Goal: Transaction & Acquisition: Register for event/course

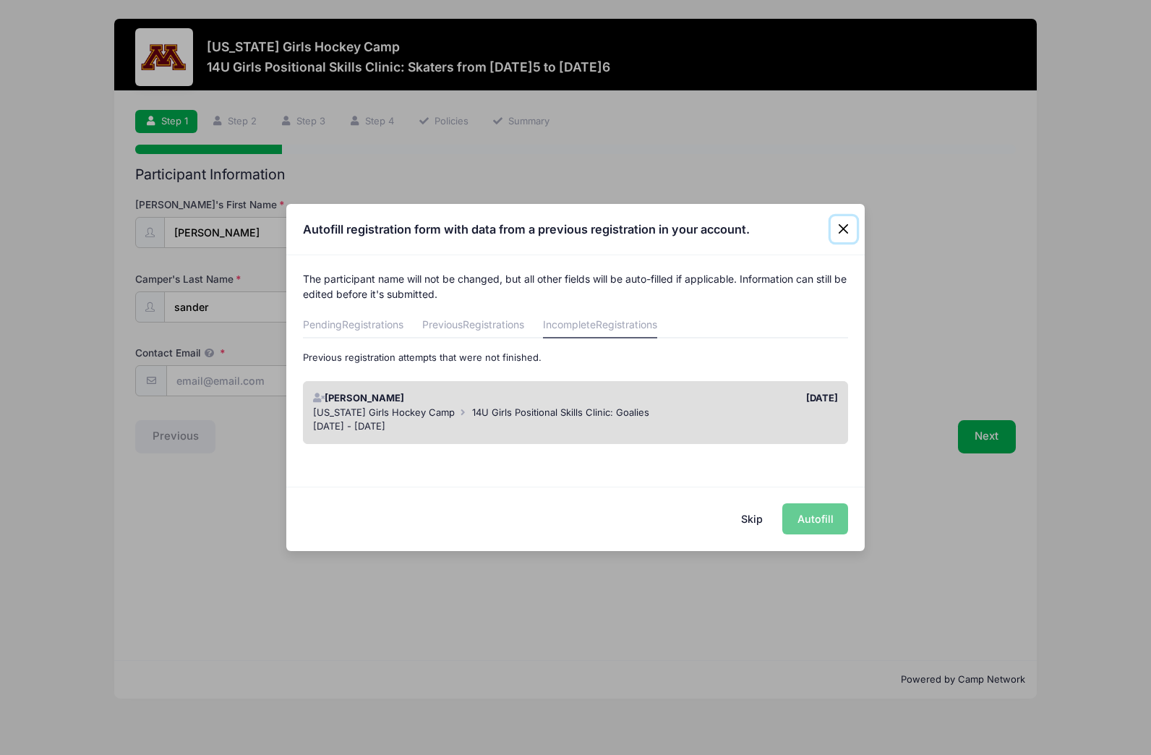
click at [847, 230] on button "Close" at bounding box center [844, 229] width 26 height 26
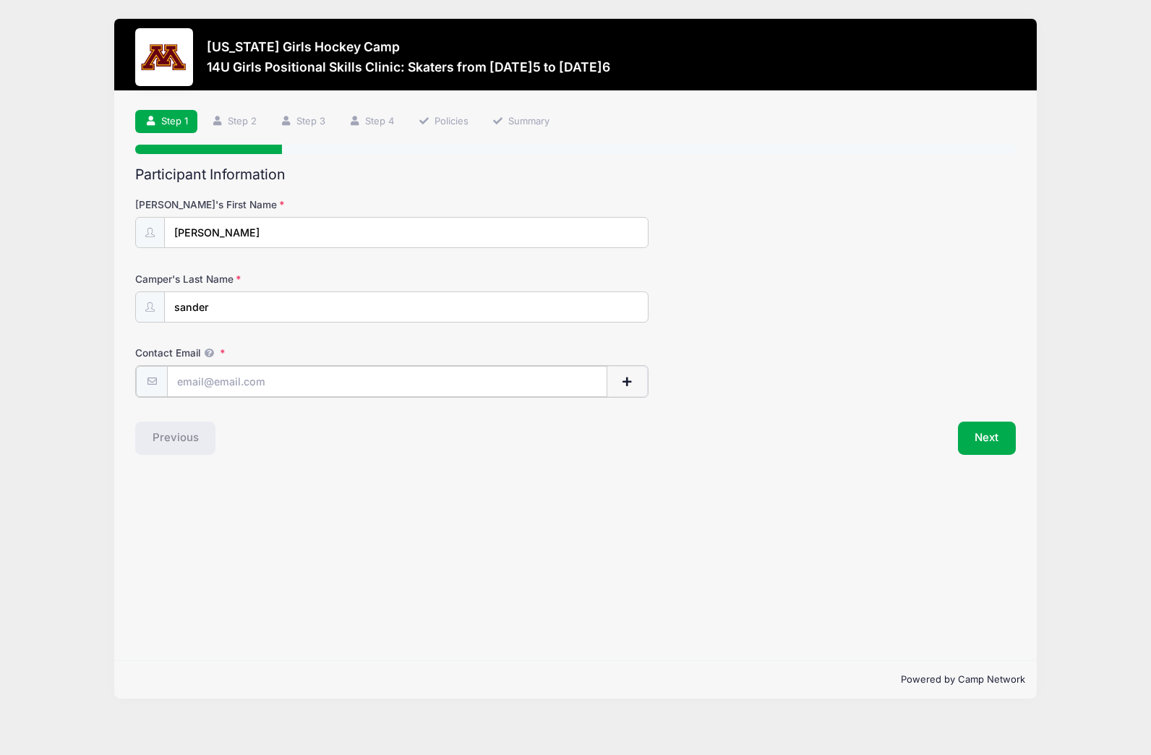
click at [270, 386] on input "Contact Email" at bounding box center [387, 381] width 440 height 31
type input "[EMAIL_ADDRESS][DOMAIN_NAME]"
click at [618, 379] on button "button" at bounding box center [628, 381] width 42 height 31
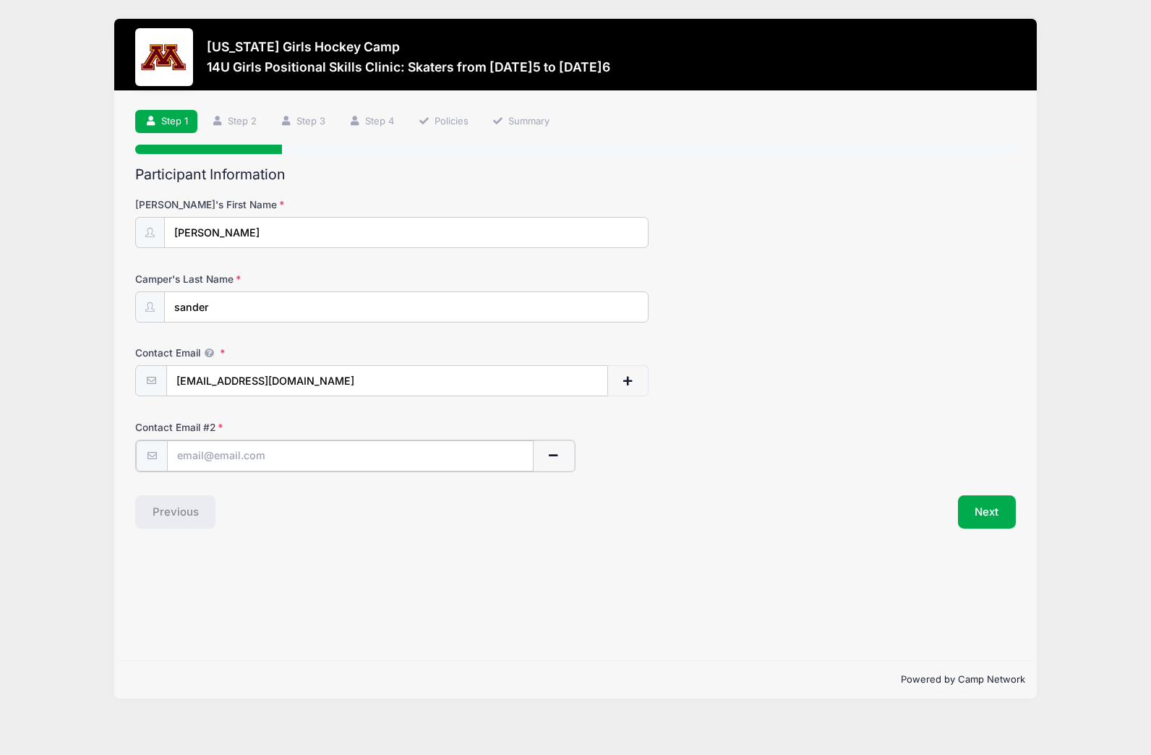
click at [359, 454] on input "text" at bounding box center [350, 455] width 367 height 31
type input "[EMAIL_ADDRESS][DOMAIN_NAME]"
click at [983, 519] on button "Next" at bounding box center [987, 510] width 59 height 33
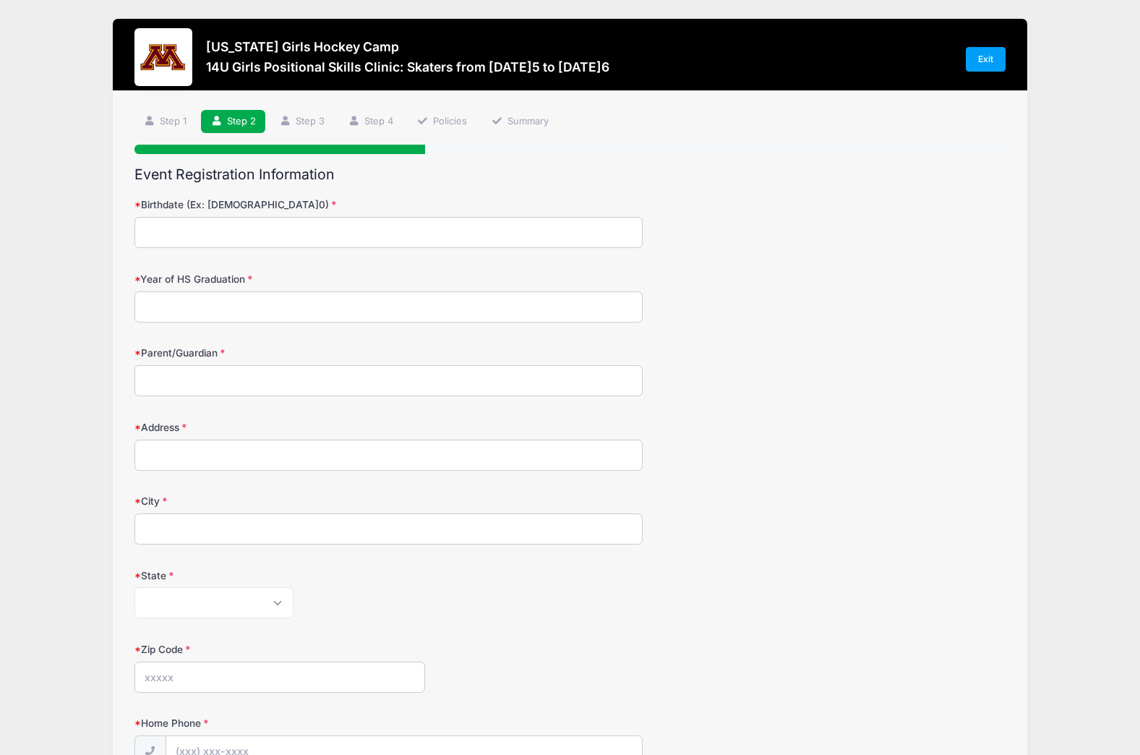
click at [427, 239] on input "Birthdate (Ex: [DEMOGRAPHIC_DATA]0)" at bounding box center [389, 232] width 508 height 31
click at [375, 239] on input "Birthdate (Ex: [DEMOGRAPHIC_DATA]0)" at bounding box center [389, 232] width 508 height 31
type input "[DATE]3"
click at [265, 312] on input "Year of HS Graduation" at bounding box center [389, 306] width 508 height 31
type input "2031"
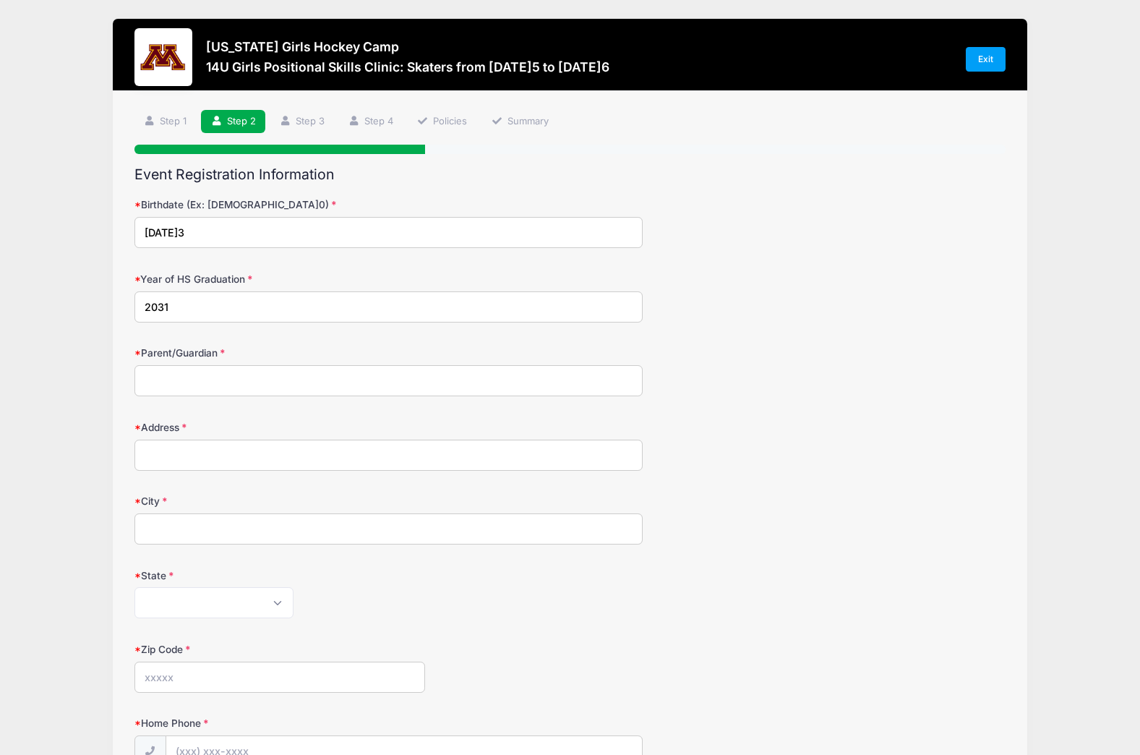
click at [173, 392] on input "Parent/Guardian" at bounding box center [389, 380] width 508 height 31
type input "[PERSON_NAME]and [PERSON_NAME]"
type input "[STREET_ADDRESS][PERSON_NAME]"
type input "eden prairie"
select select "MN"
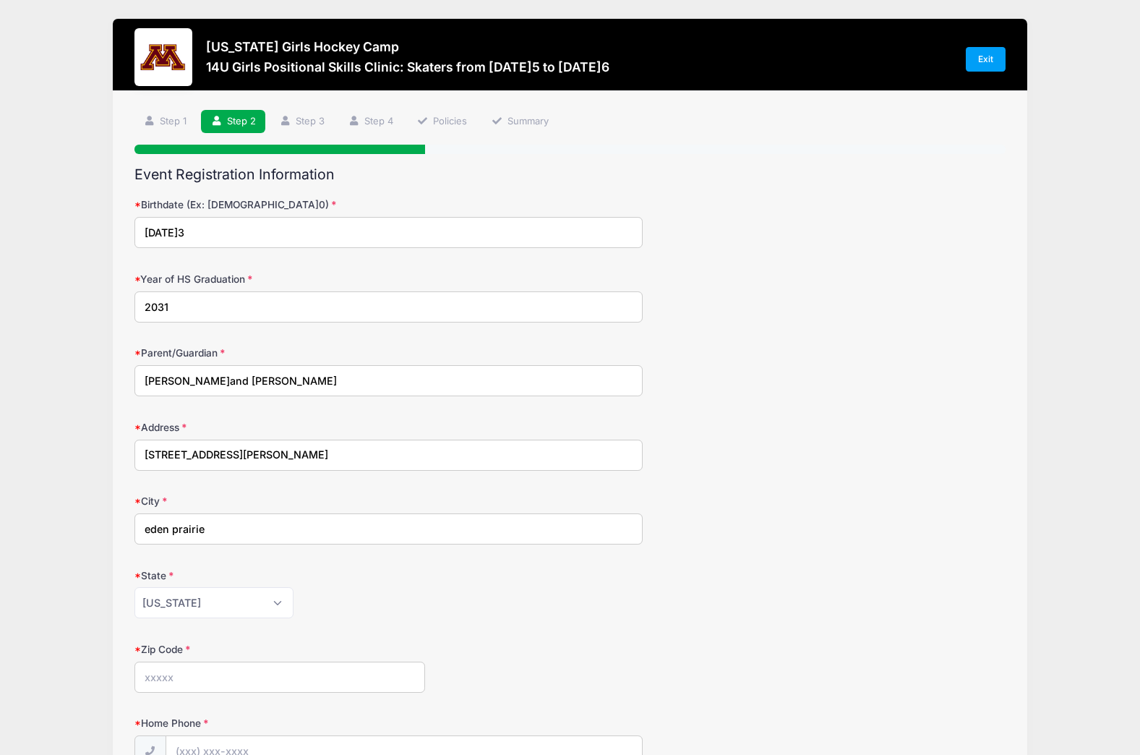
type input "55437"
type input "[PHONE_NUMBER]"
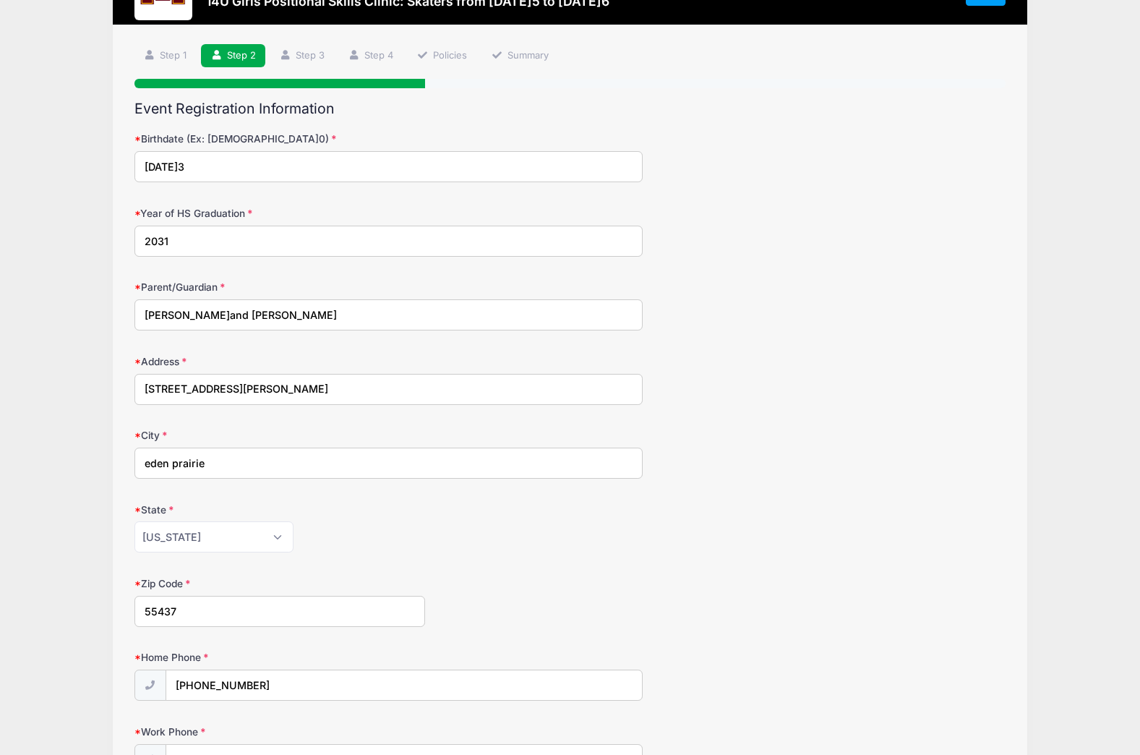
scroll to position [362, 0]
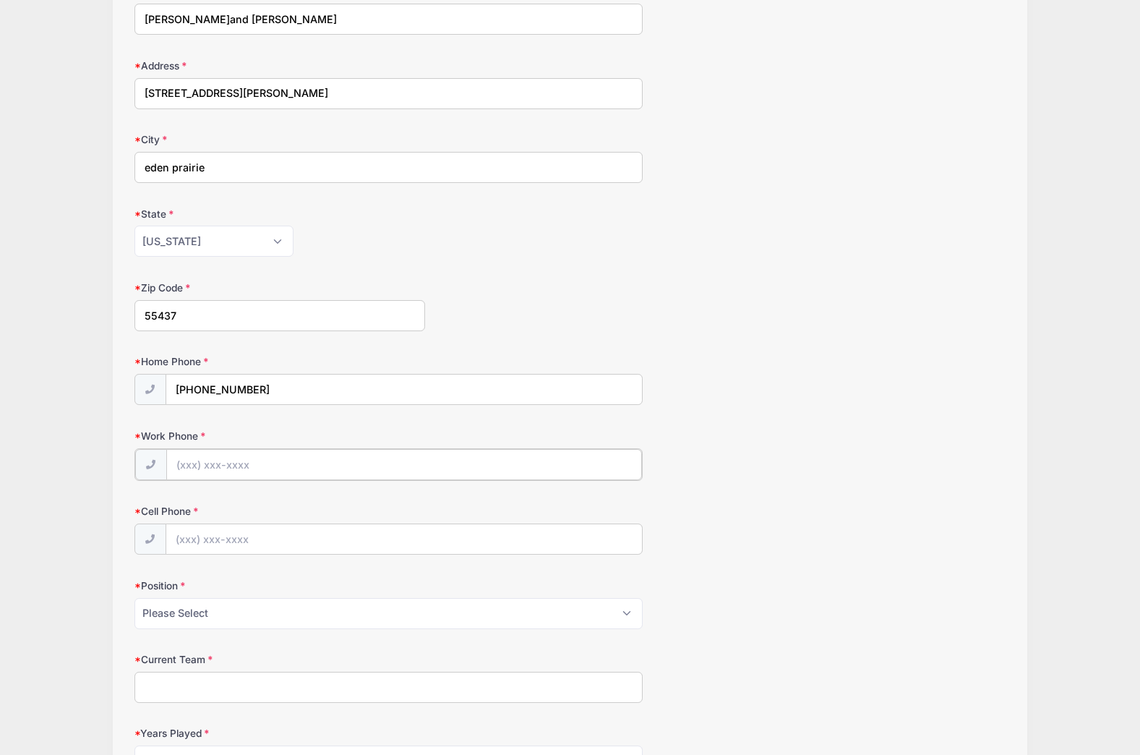
click at [252, 457] on input "Work Phone" at bounding box center [404, 464] width 476 height 31
type input "[PHONE_NUMBER]"
click at [278, 539] on input "Cell Phone" at bounding box center [404, 538] width 476 height 31
type input "[PHONE_NUMBER]"
click at [247, 610] on select "Please Select Forward Defense F/D Goalie" at bounding box center [389, 612] width 508 height 31
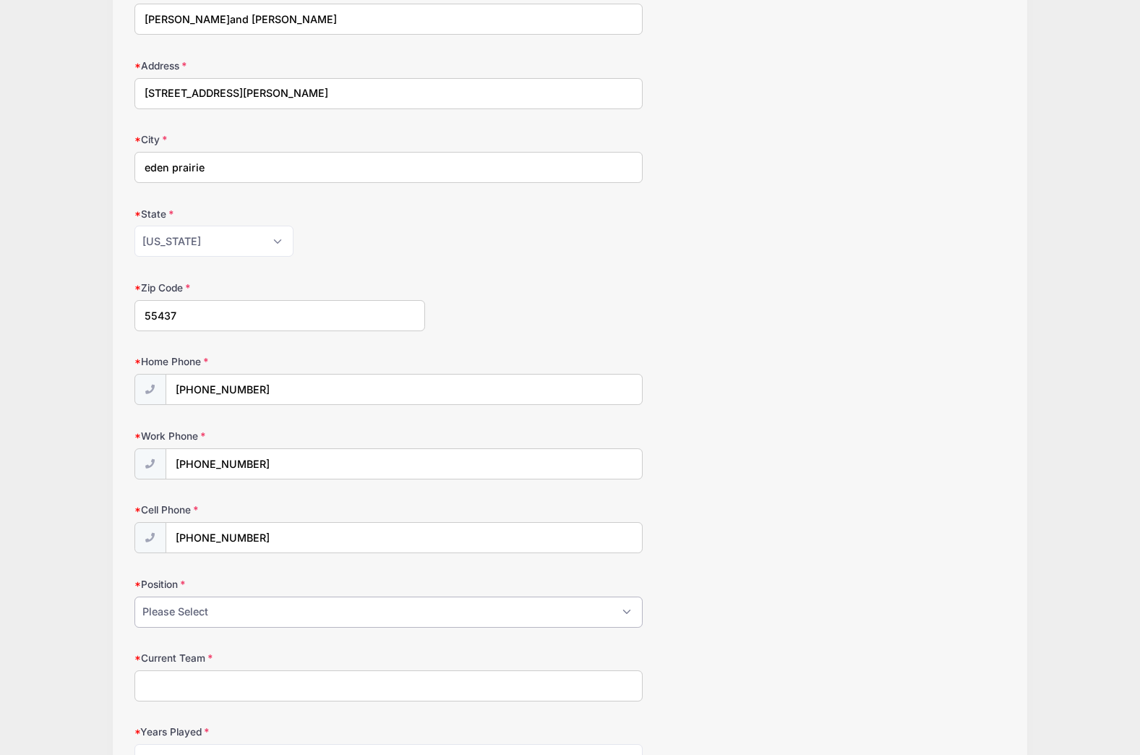
select select "F/D"
click at [135, 597] on select "Please Select Forward Defense F/D Goalie" at bounding box center [389, 612] width 508 height 31
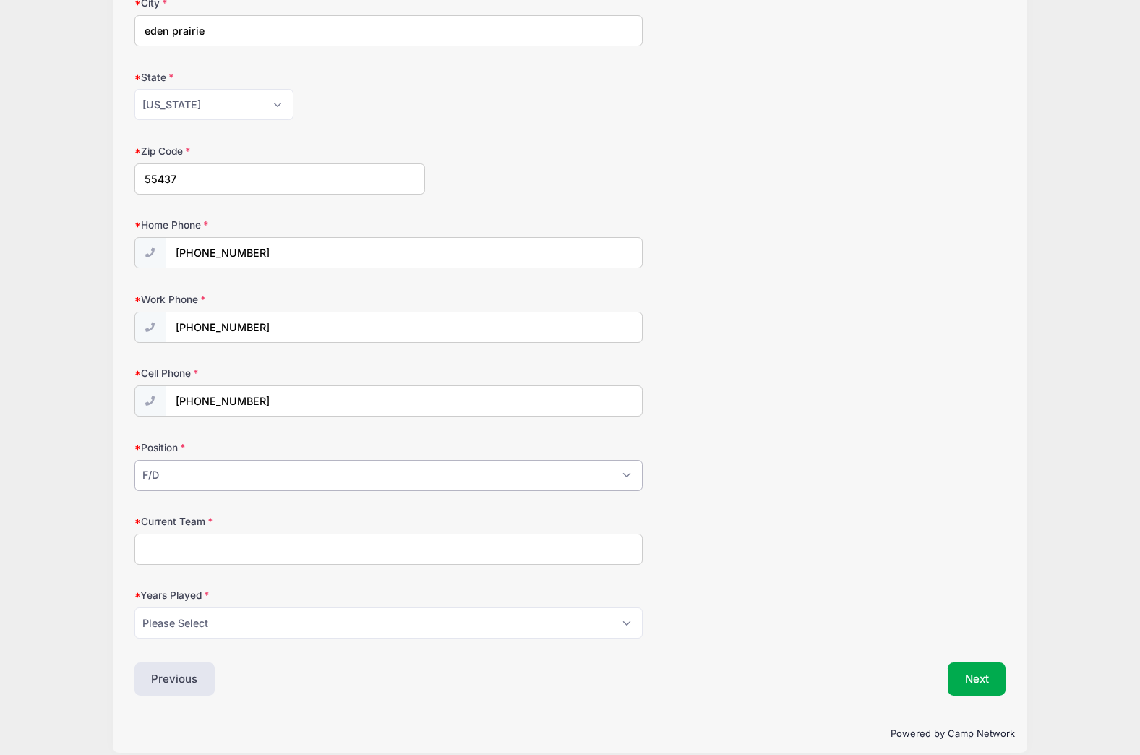
scroll to position [506, 0]
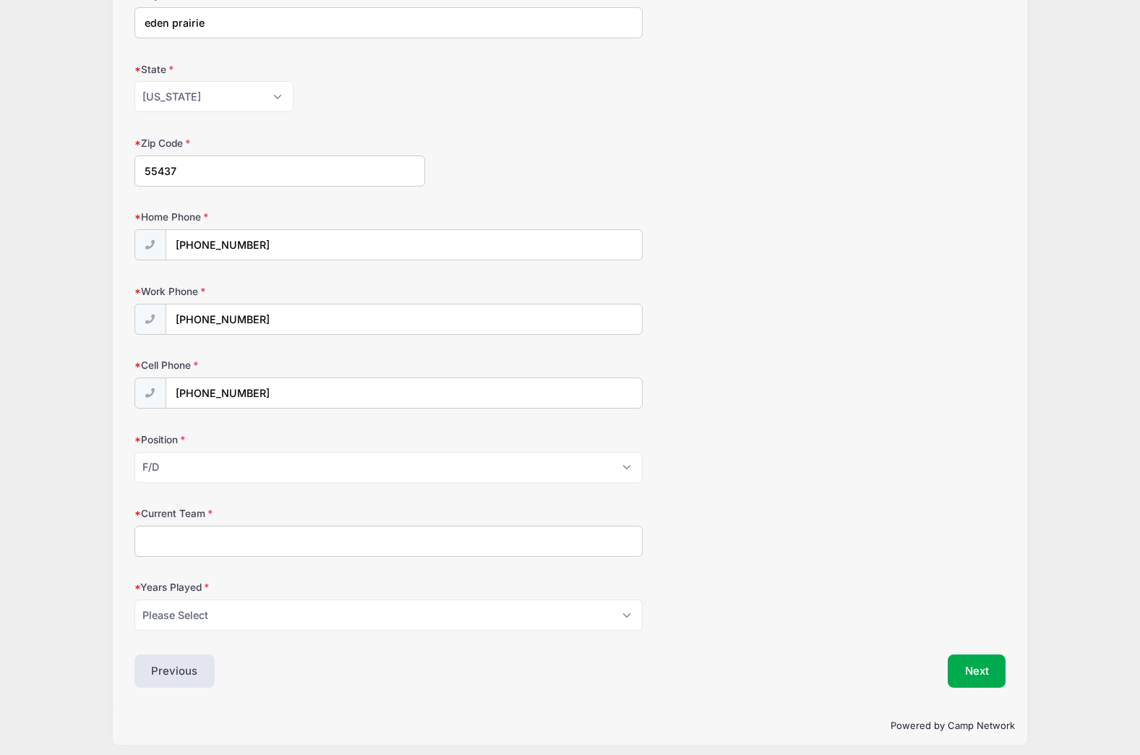
click at [283, 541] on input "Current Team" at bounding box center [389, 541] width 508 height 31
type input "Winter Training"
click at [318, 617] on select "Please Select 1 2 3 4 5 6 7 8 9 10 11 12 13 14 15" at bounding box center [389, 615] width 508 height 31
select select "7"
click at [135, 600] on select "Please Select 1 2 3 4 5 6 7 8 9 10 11 12 13 14 15" at bounding box center [389, 615] width 508 height 31
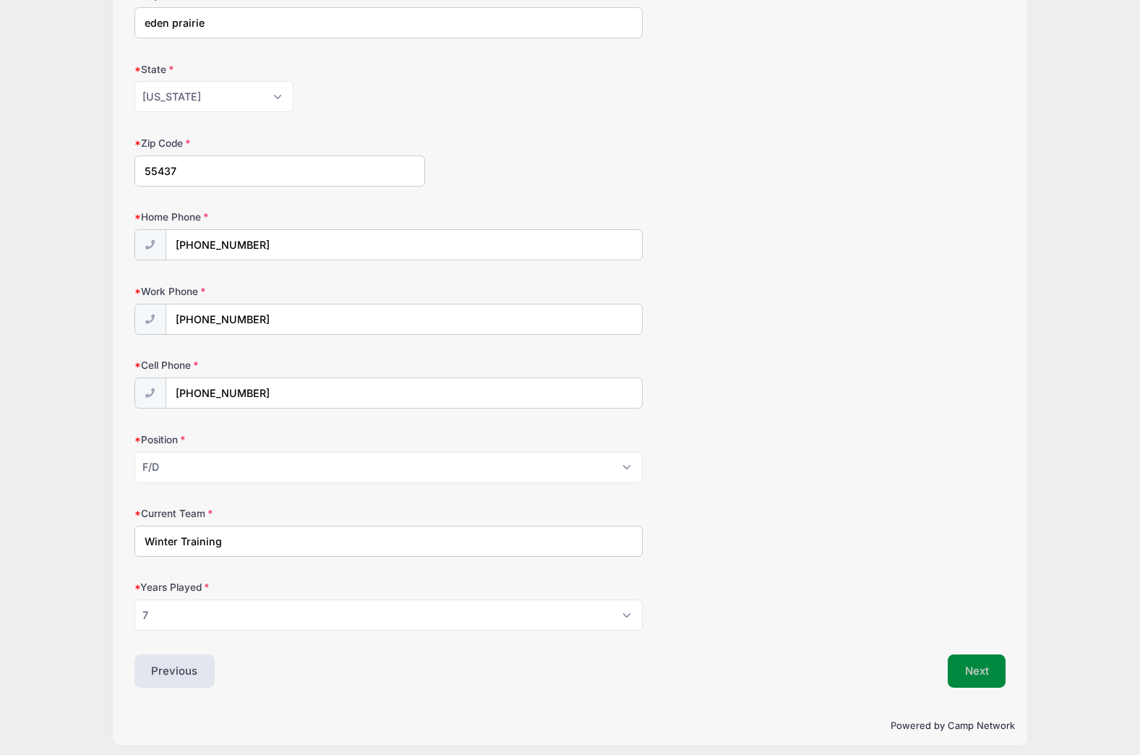
click at [973, 665] on button "Next" at bounding box center [977, 670] width 59 height 33
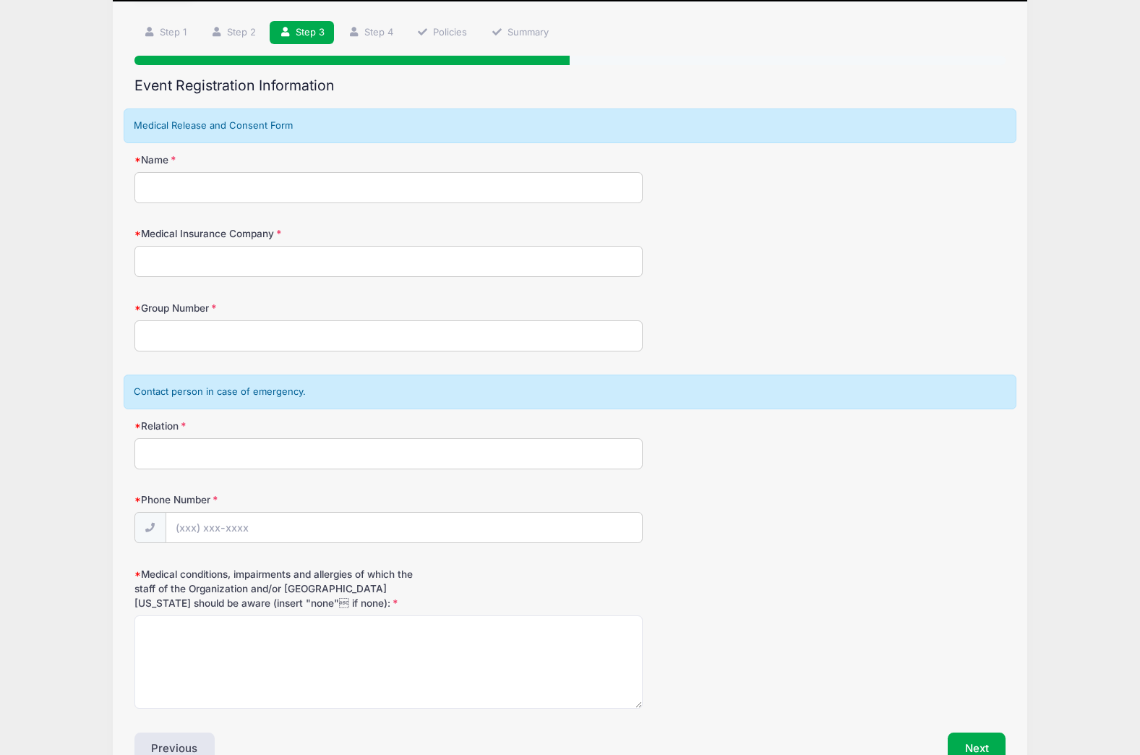
scroll to position [0, 0]
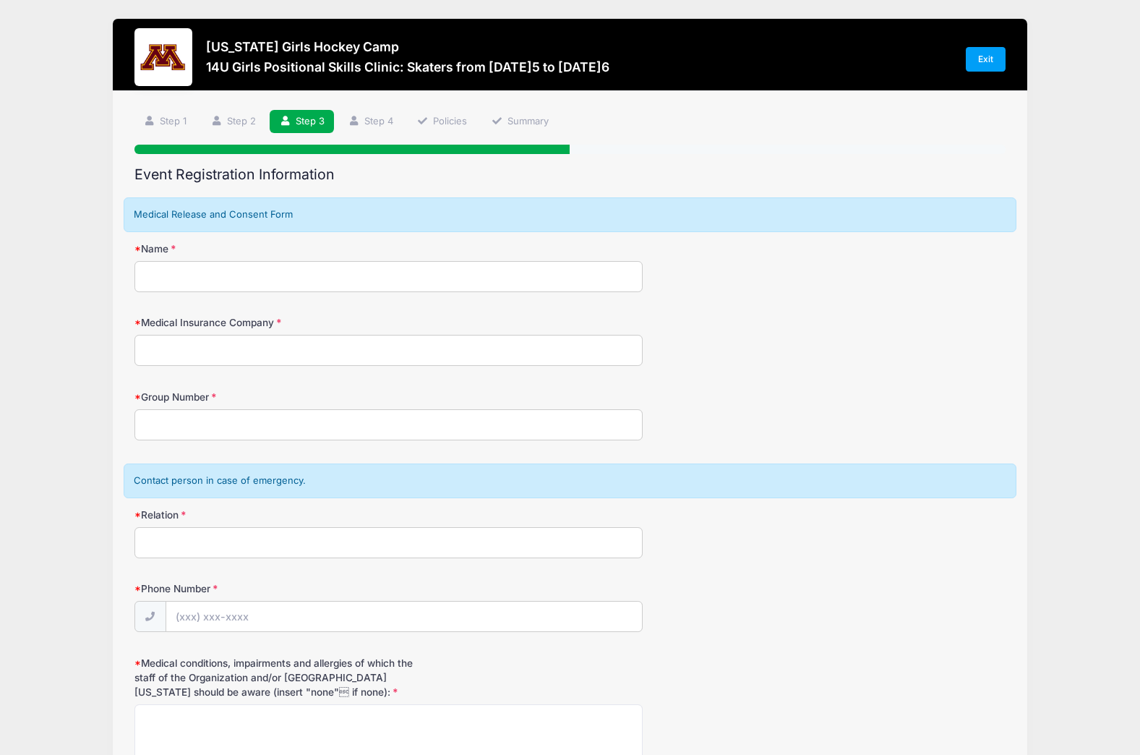
click at [302, 284] on input "Name" at bounding box center [389, 276] width 508 height 31
type input "[PERSON_NAME]MD"
type input "Centracare"
type input "[PHONE_NUMBER]"
click at [272, 418] on input "Group Number" at bounding box center [389, 424] width 508 height 31
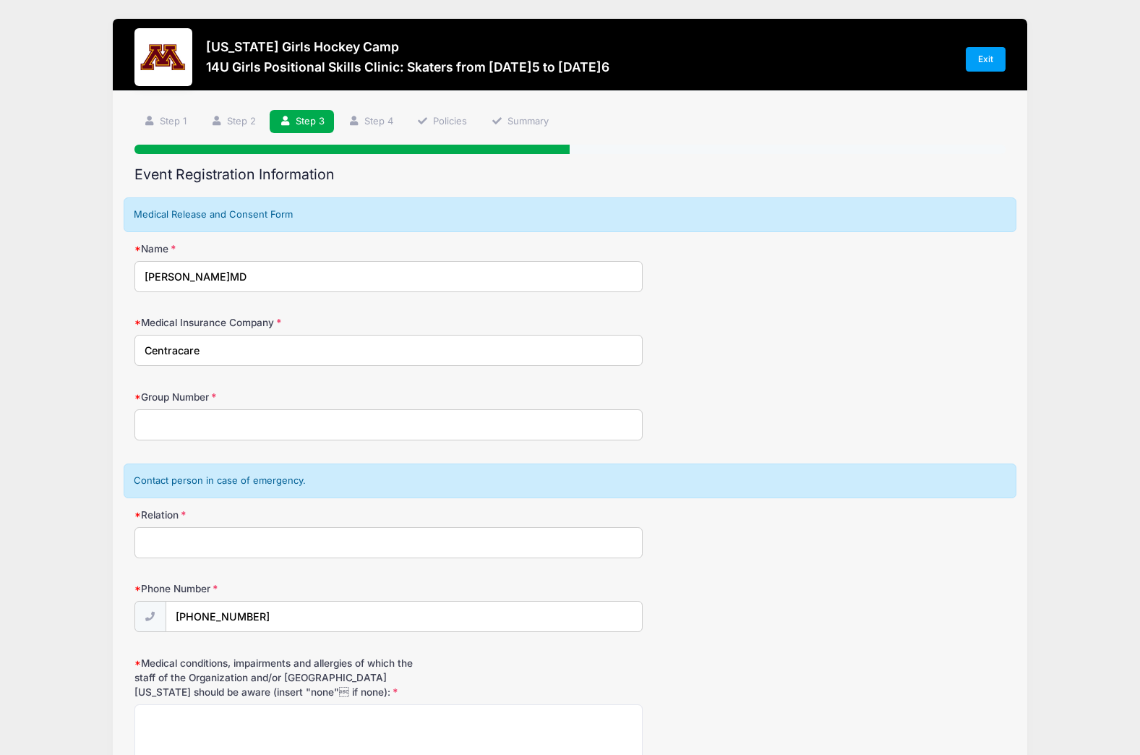
click at [223, 426] on input "Group Number" at bounding box center [389, 424] width 508 height 31
paste input "71056"
type input "71056"
click at [245, 537] on input "Relation" at bounding box center [389, 542] width 508 height 31
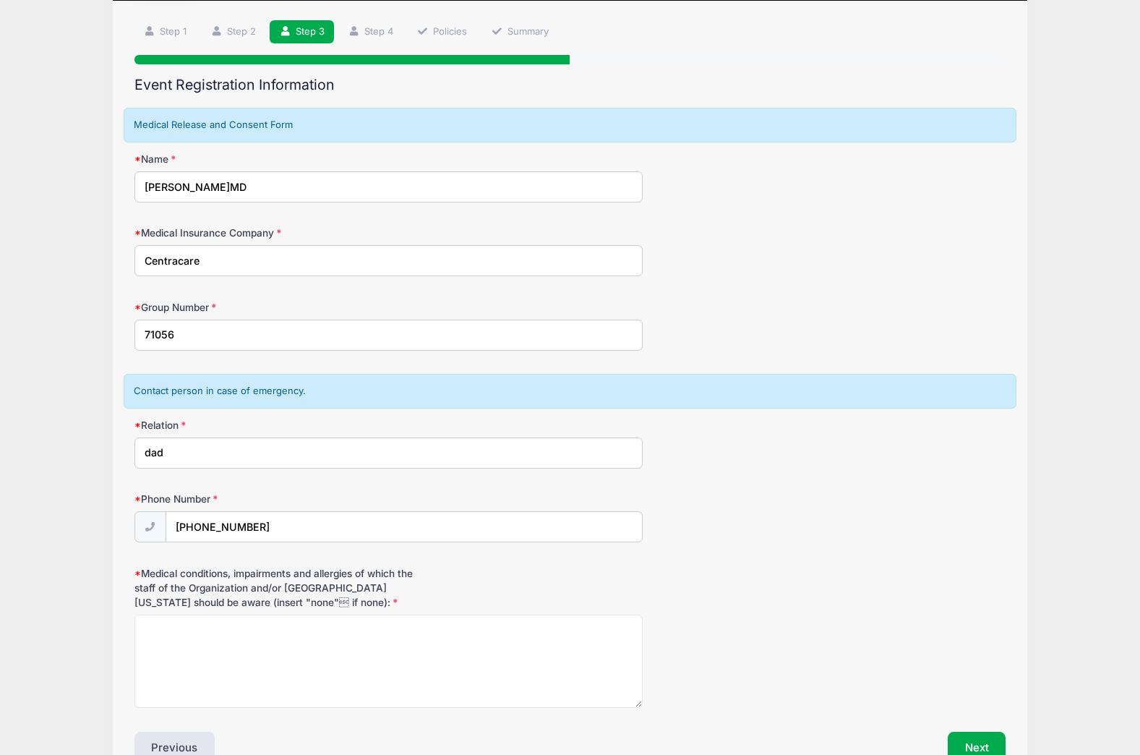
scroll to position [176, 0]
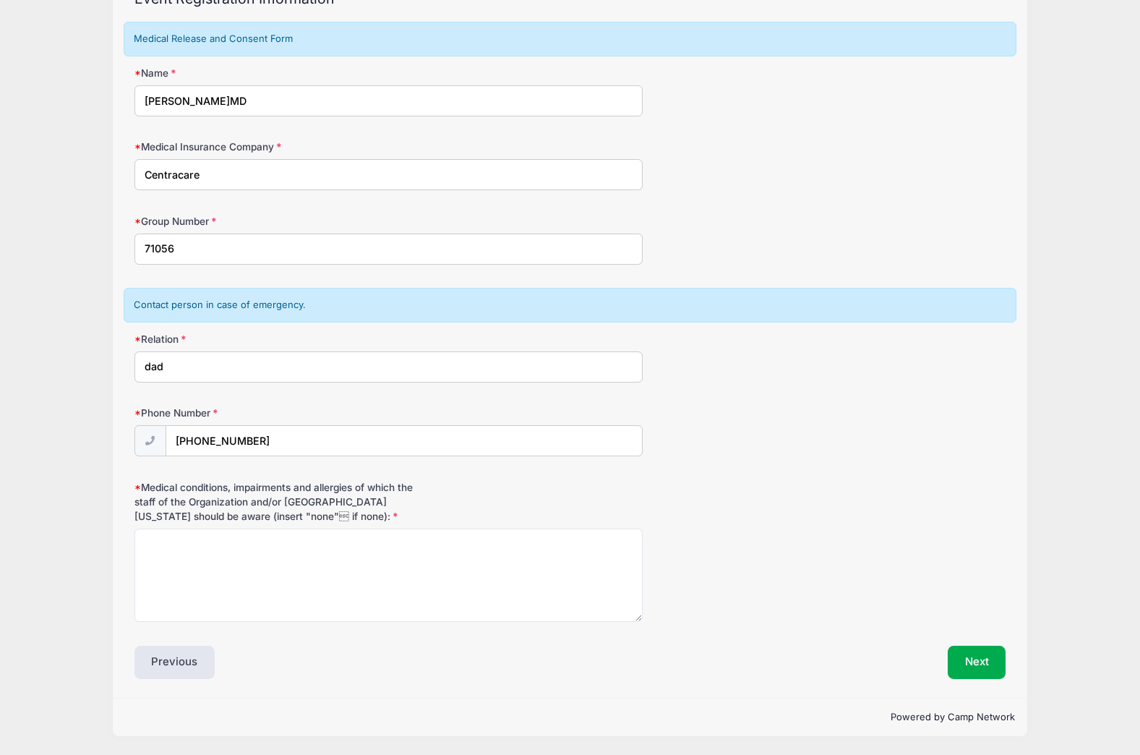
type input "dad"
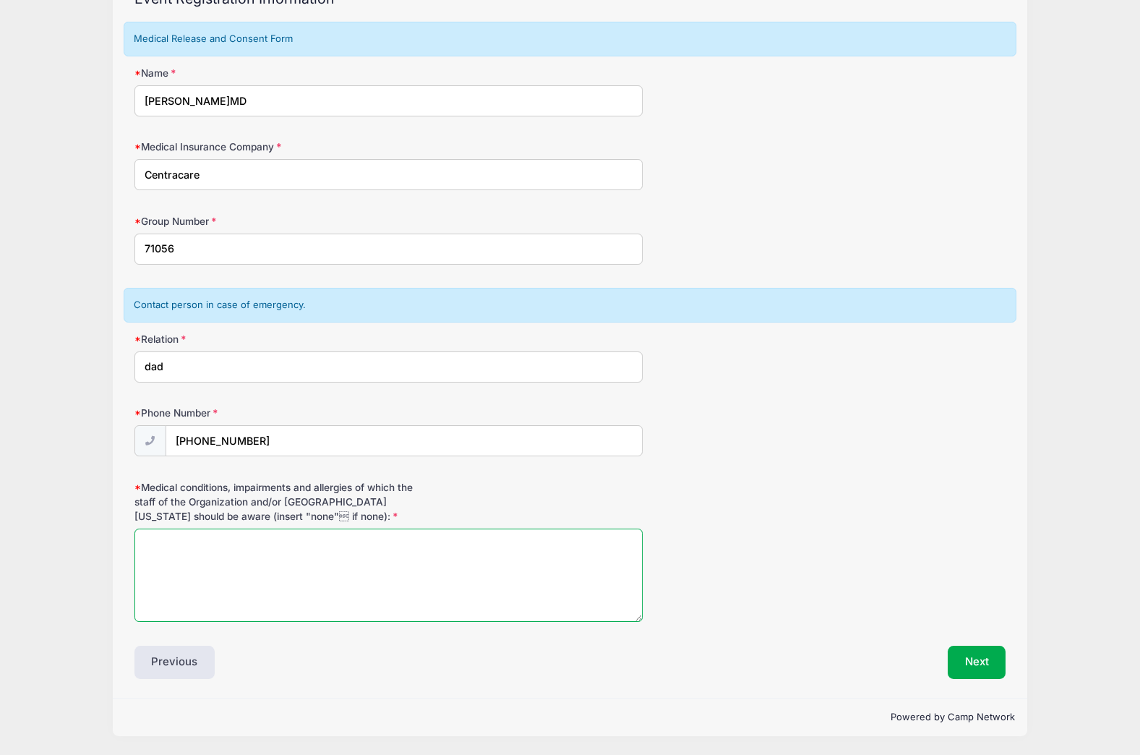
drag, startPoint x: 288, startPoint y: 562, endPoint x: 289, endPoint y: 552, distance: 10.2
click at [289, 562] on textarea "Medical conditions, impairments and allergies of which the staff of the Organiz…" at bounding box center [389, 575] width 508 height 93
type textarea "none"
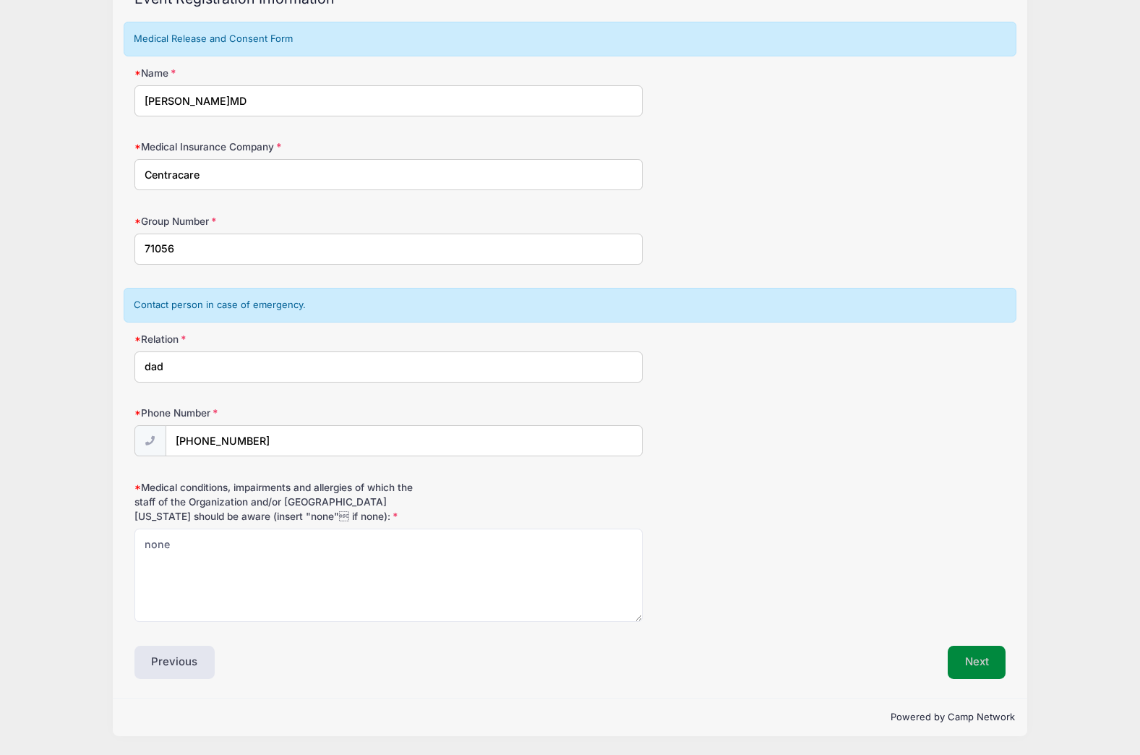
click at [980, 658] on button "Next" at bounding box center [977, 662] width 59 height 33
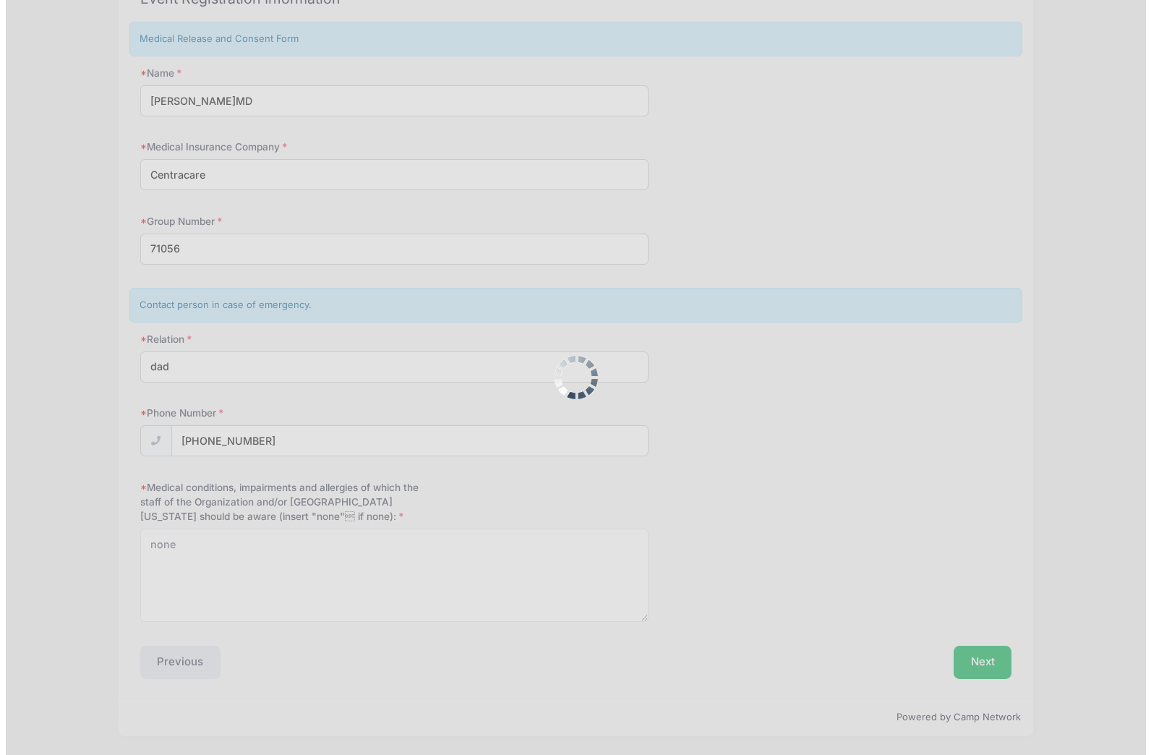
scroll to position [0, 0]
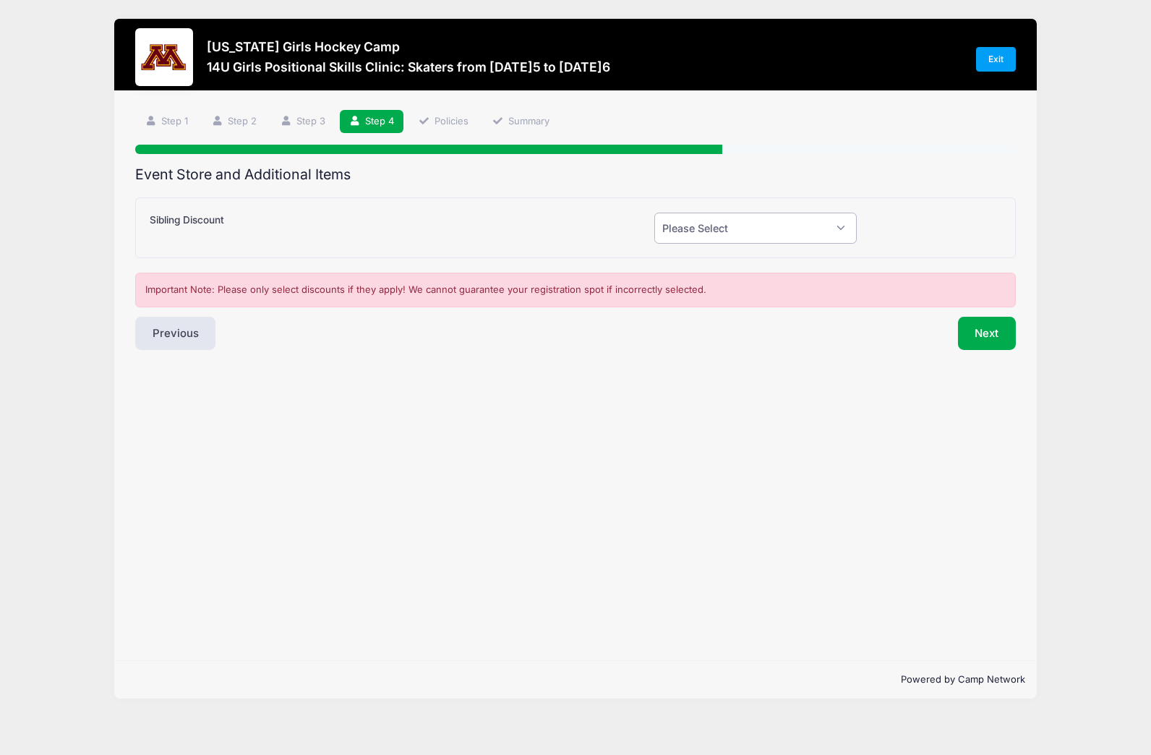
click at [839, 223] on select "Please Select Yes (-$50.00) No" at bounding box center [755, 228] width 202 height 31
select select "0"
click at [654, 213] on select "Please Select Yes (-$50.00) No" at bounding box center [755, 228] width 202 height 31
click at [970, 336] on button "Next" at bounding box center [987, 333] width 59 height 33
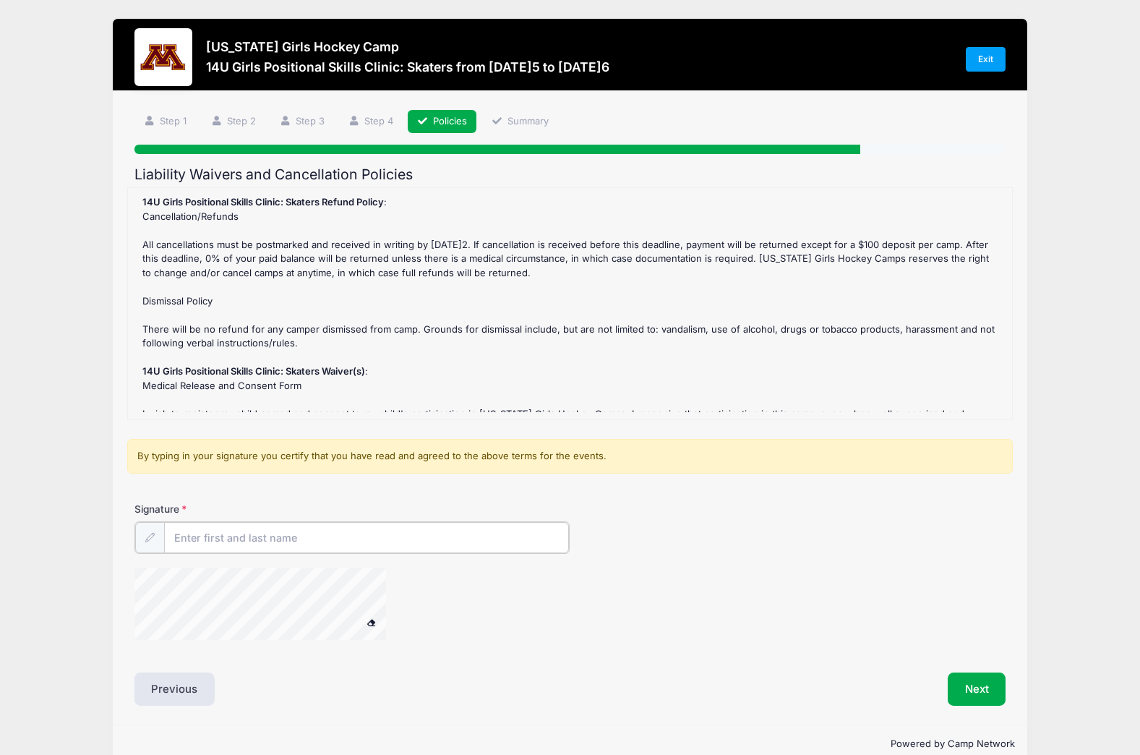
click at [407, 532] on input "Signature" at bounding box center [367, 537] width 406 height 31
type input "[PERSON_NAME]"
drag, startPoint x: 599, startPoint y: 683, endPoint x: 647, endPoint y: 641, distance: 63.5
click at [617, 667] on div "Liability Waivers and Cancellation Policies 14U Girls Positional Skills Clinic:…" at bounding box center [571, 435] width 872 height 538
click at [978, 678] on button "Next" at bounding box center [977, 687] width 59 height 33
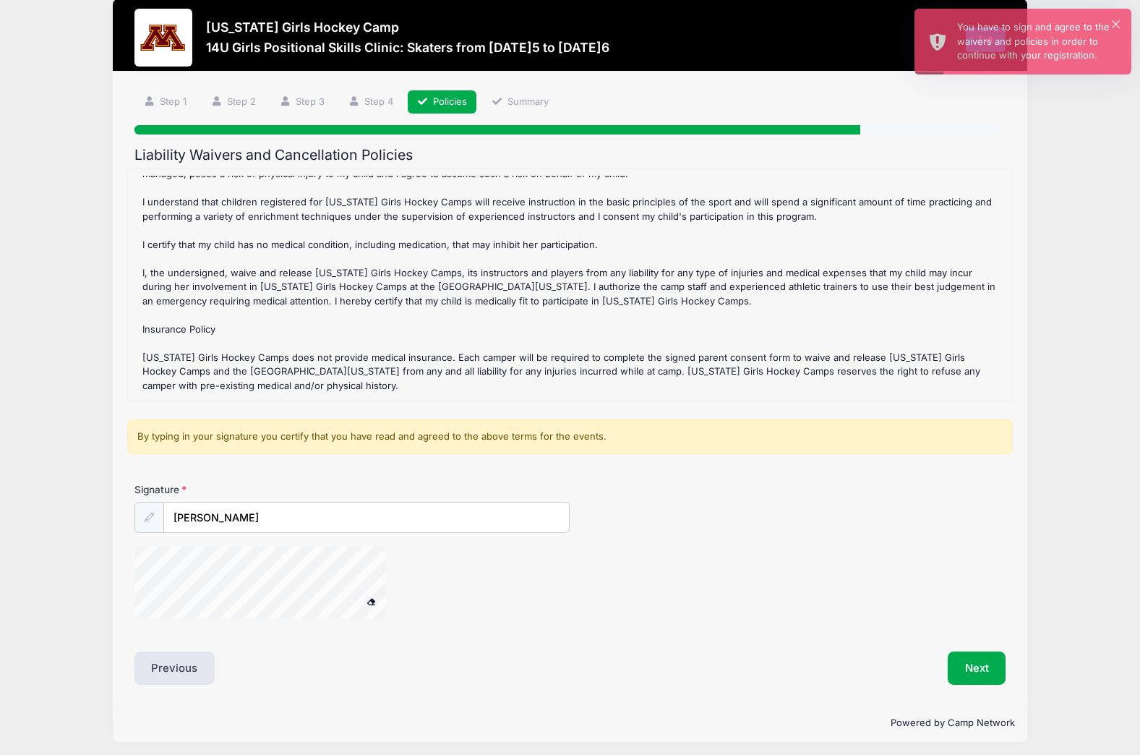
scroll to position [25, 0]
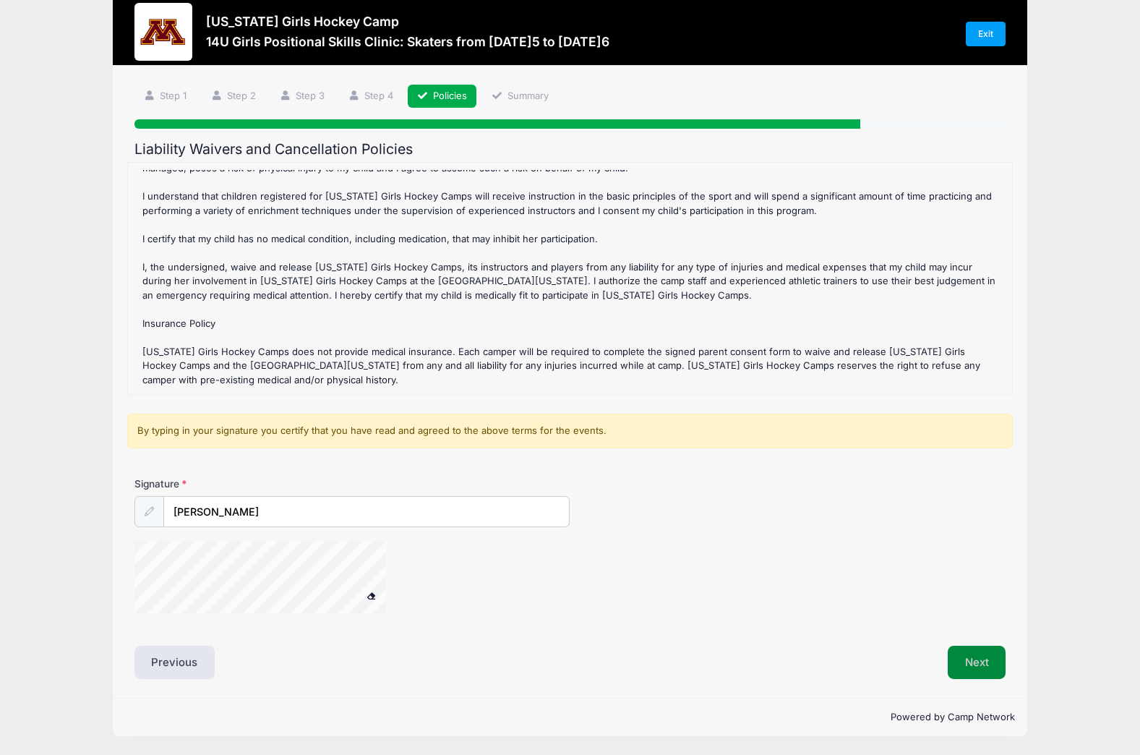
click at [977, 662] on button "Next" at bounding box center [977, 662] width 59 height 33
click at [972, 665] on button "Next" at bounding box center [977, 662] width 59 height 33
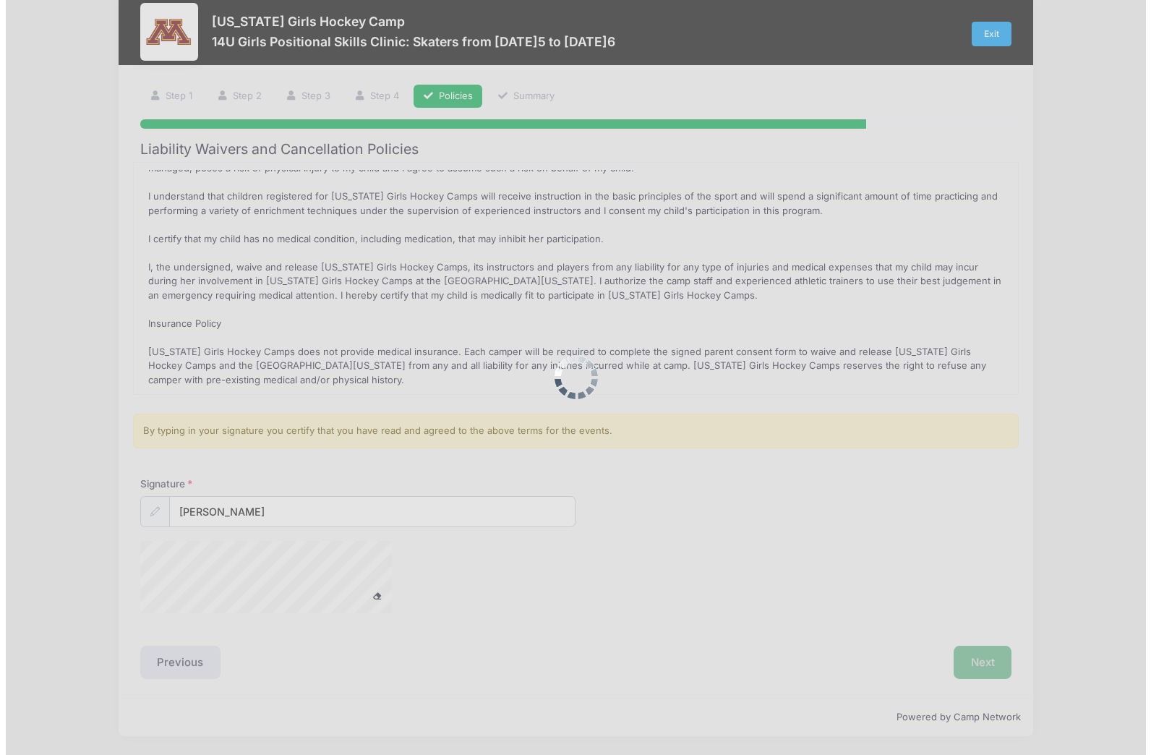
scroll to position [0, 0]
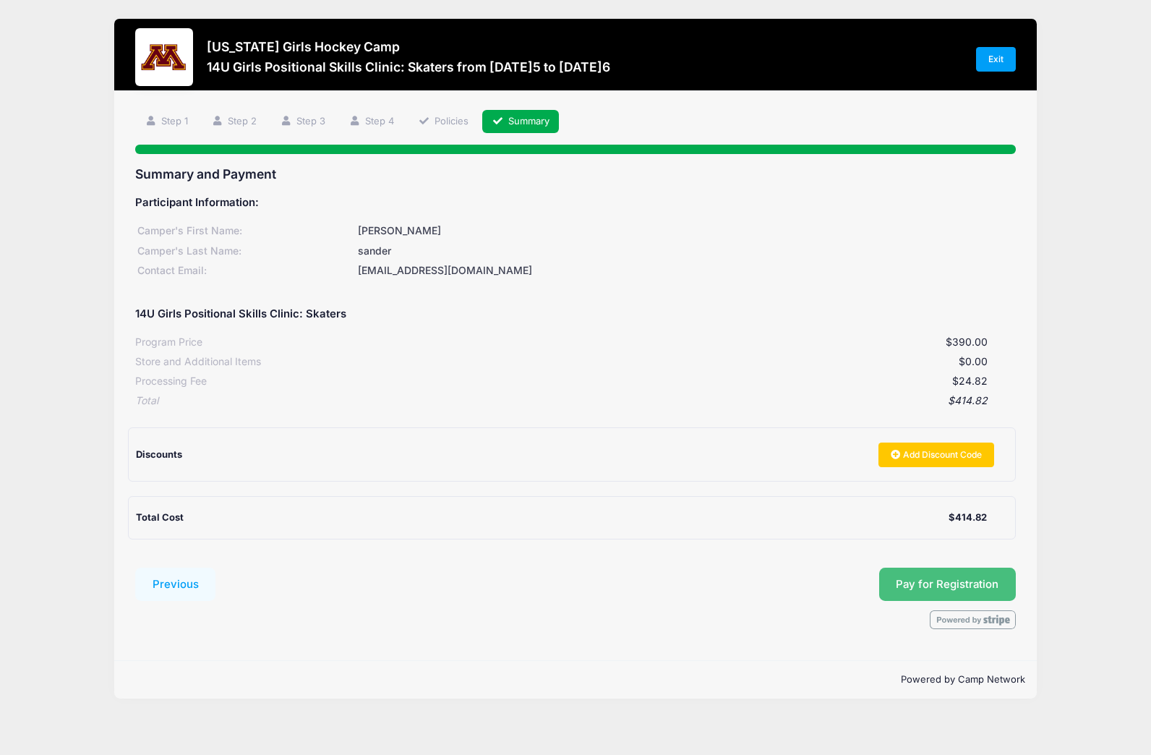
click at [926, 578] on button "Pay for Registration" at bounding box center [947, 584] width 137 height 33
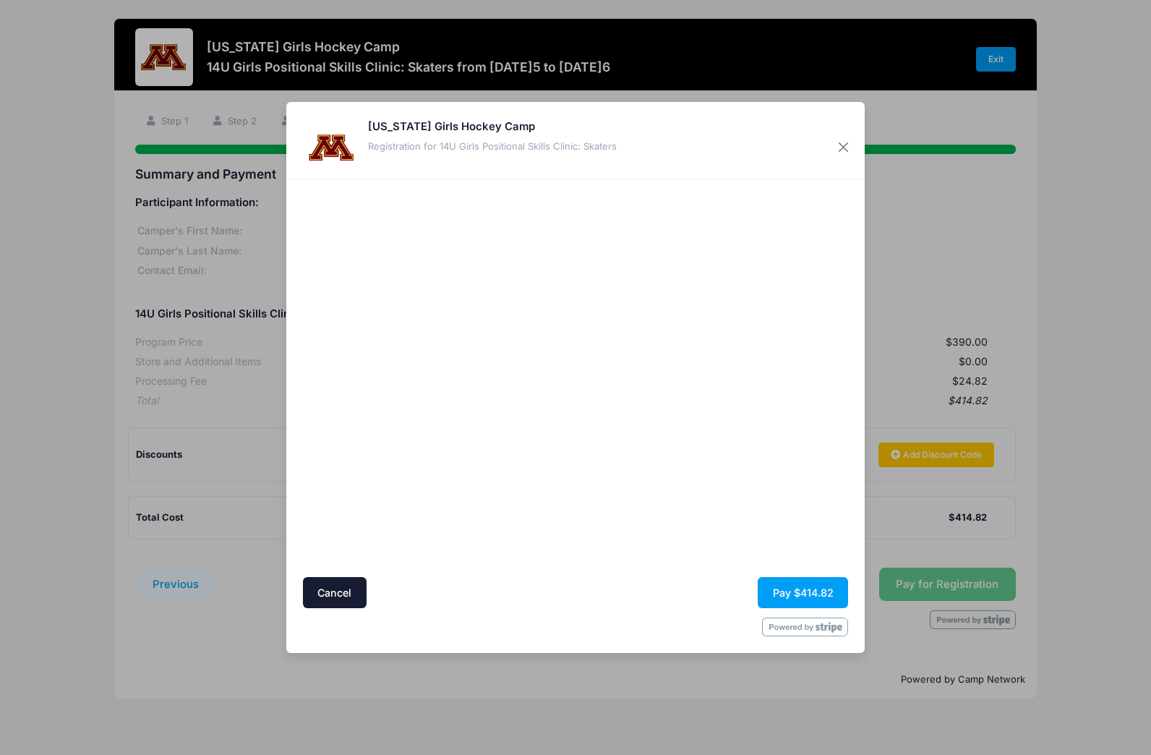
click at [673, 522] on div at bounding box center [716, 378] width 266 height 383
click at [789, 590] on button "Pay $414.82" at bounding box center [803, 592] width 90 height 31
